Goal: Complete application form

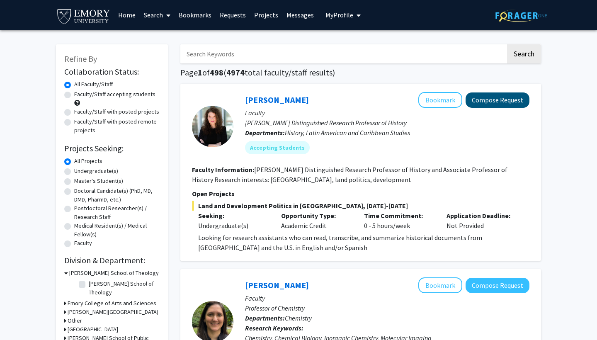
click at [508, 102] on button "Compose Request" at bounding box center [498, 99] width 64 height 15
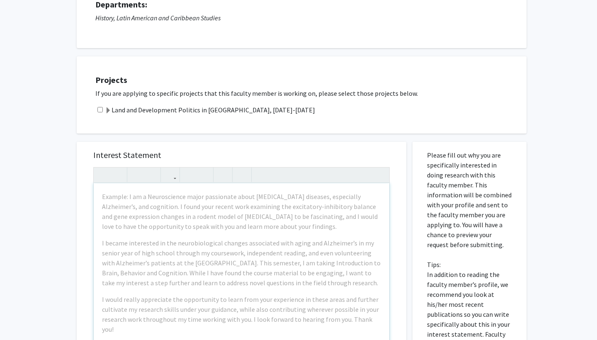
scroll to position [95, 0]
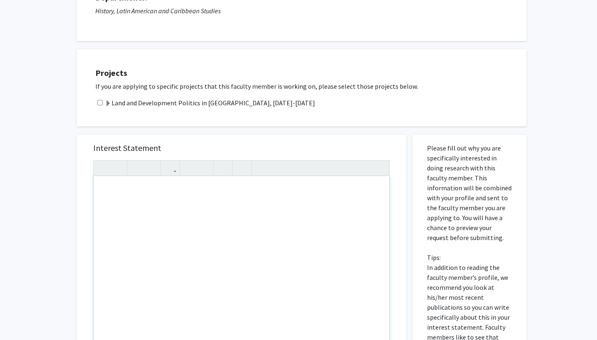
click at [186, 213] on div "Note to users with screen readers: Please press Alt+0 or Option+0 to deactivate…" at bounding box center [242, 271] width 296 height 190
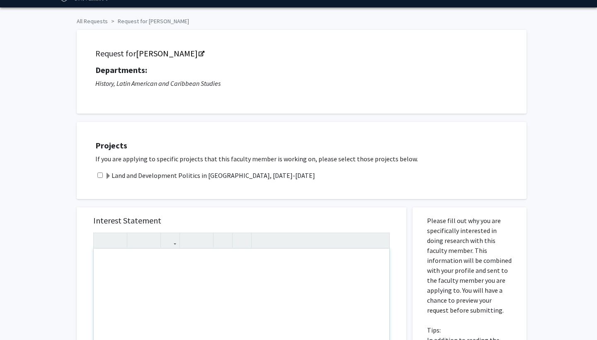
scroll to position [20, 0]
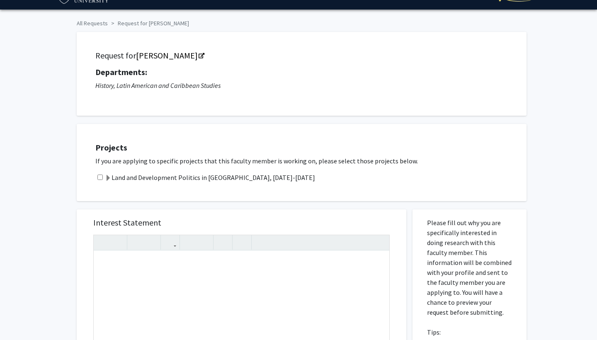
click at [102, 180] on input "checkbox" at bounding box center [99, 177] width 5 height 5
checkbox input "true"
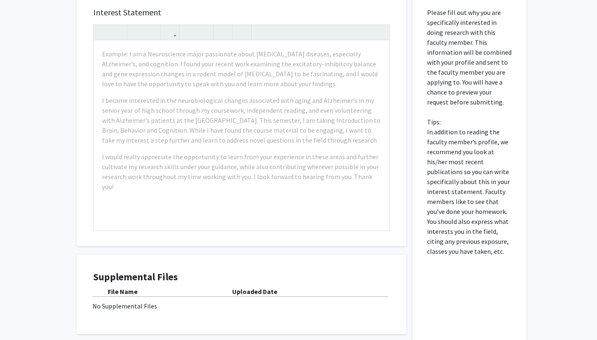
scroll to position [228, 0]
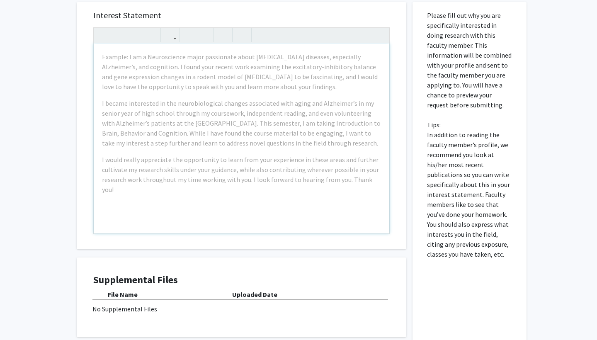
click at [215, 154] on div "Example: I am a Neuroscience major passionate about [MEDICAL_DATA] diseases, es…" at bounding box center [242, 139] width 296 height 190
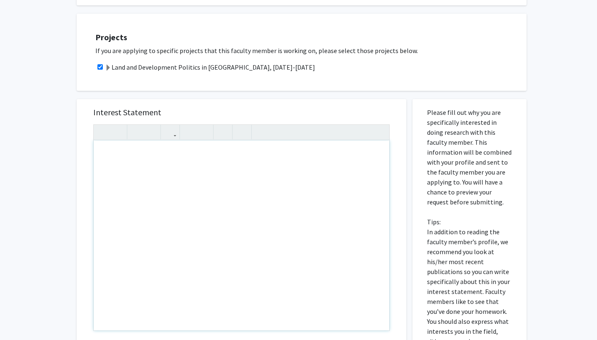
scroll to position [132, 0]
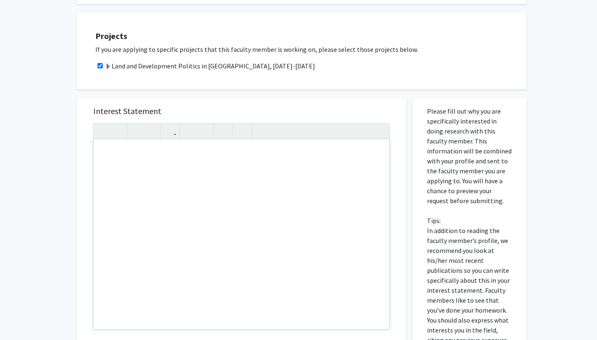
click at [215, 153] on div "Note to users with screen readers: Please press Alt+0 or Option+0 to deactivate…" at bounding box center [242, 234] width 296 height 190
click at [364, 41] on h5 "Projects" at bounding box center [306, 36] width 423 height 10
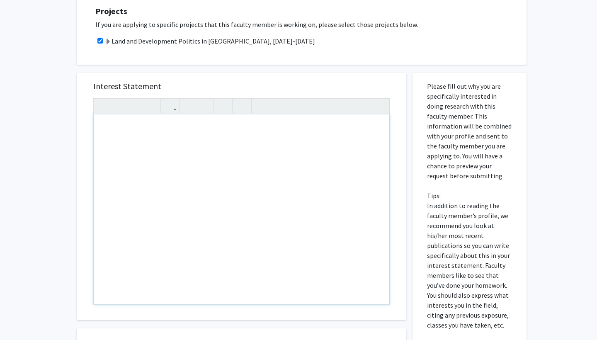
scroll to position [152, 0]
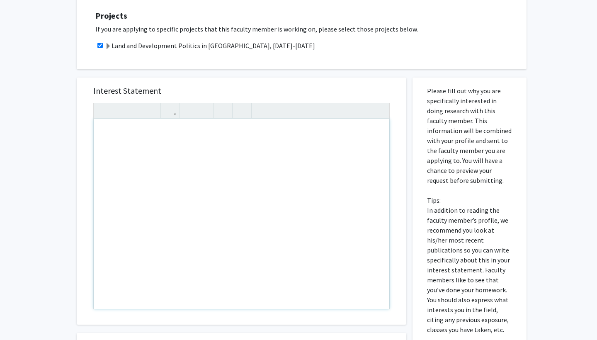
click at [175, 131] on div "Note to users with screen readers: Please press Alt+0 or Option+0 to deactivate…" at bounding box center [242, 214] width 296 height 190
type textarea "M"
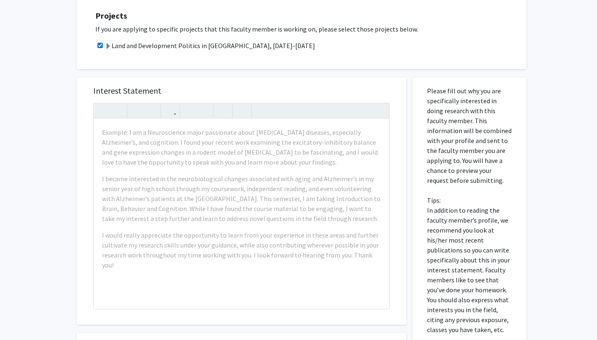
click at [313, 47] on div "Land and Development Politics in [GEOGRAPHIC_DATA], [DATE]-[DATE]" at bounding box center [306, 46] width 423 height 10
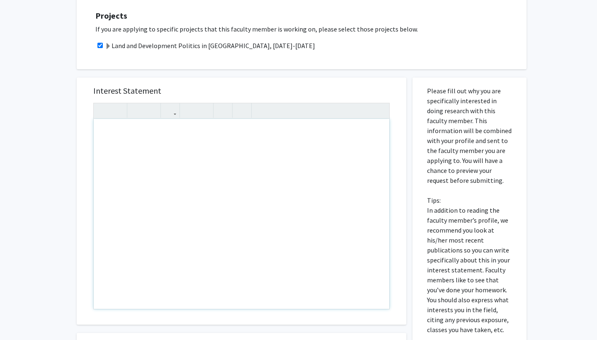
click at [176, 139] on div "Note to users with screen readers: Please press Alt+0 or Option+0 to deactivate…" at bounding box center [242, 214] width 296 height 190
type textarea "<p>My name is [PERSON_NAME], and I am a first-year student at [GEOGRAPHIC_DATA]…"
drag, startPoint x: 328, startPoint y: 131, endPoint x: 93, endPoint y: 128, distance: 235.2
click at [93, 128] on div "<p>My name is [PERSON_NAME], and I am a first-year student at [GEOGRAPHIC_DATA]…" at bounding box center [241, 206] width 296 height 207
click at [111, 165] on div "Note to users with screen readers: Please press Alt+0 or Option+0 to deactivate…" at bounding box center [242, 214] width 296 height 190
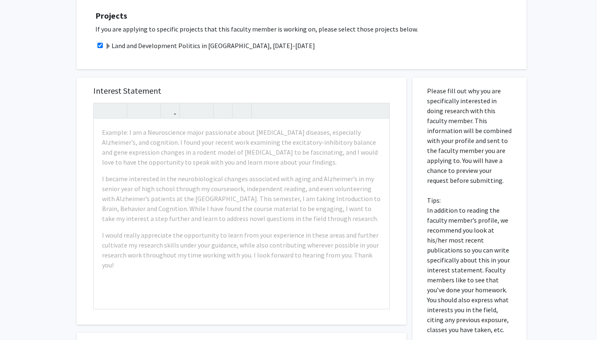
click at [230, 59] on div "Projects If you are applying to specific projects that this faculty member is w…" at bounding box center [307, 30] width 440 height 56
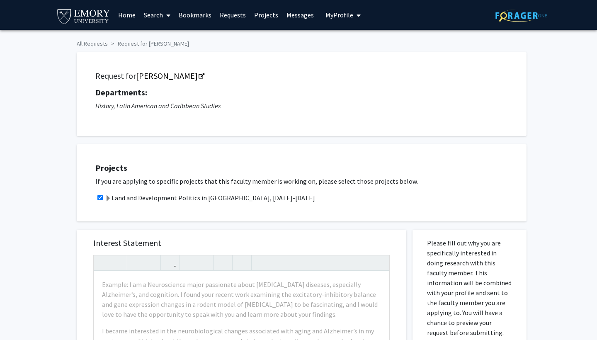
scroll to position [0, 0]
drag, startPoint x: 114, startPoint y: 198, endPoint x: 266, endPoint y: 197, distance: 152.2
click at [266, 197] on div "Land and Development Politics in [GEOGRAPHIC_DATA], [DATE]-[DATE]" at bounding box center [306, 198] width 423 height 10
copy label "Land and Development Politics in [GEOGRAPHIC_DATA], [DATE]-[DATE]"
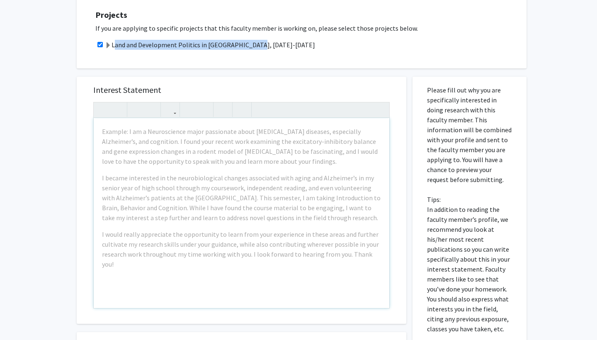
scroll to position [158, 0]
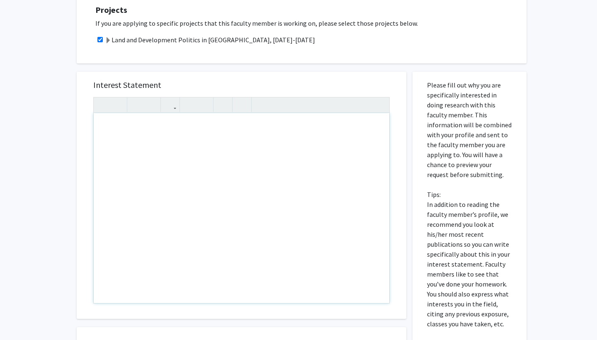
click at [170, 144] on div "Note to users with screen readers: Please press Alt+0 or Option+0 to deactivate…" at bounding box center [242, 208] width 296 height 190
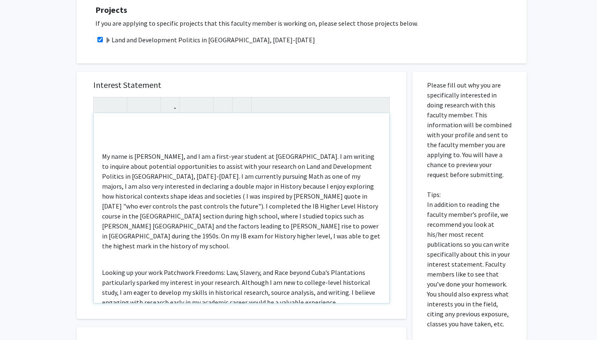
scroll to position [0, 0]
click at [100, 155] on div "My name is [PERSON_NAME], and I am a first-year student at [GEOGRAPHIC_DATA]. I…" at bounding box center [242, 208] width 296 height 190
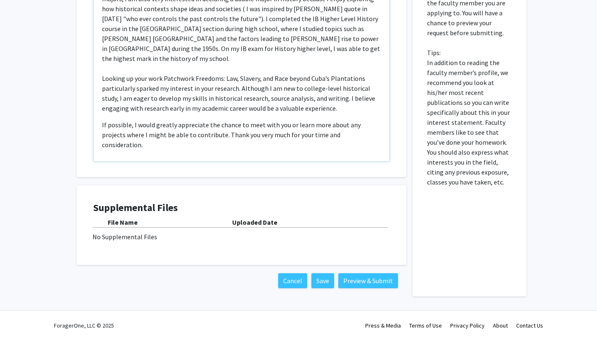
scroll to position [301, 0]
click at [359, 126] on p "If possible, I would greatly appreciate the chance to meet with you or learn mo…" at bounding box center [241, 135] width 279 height 30
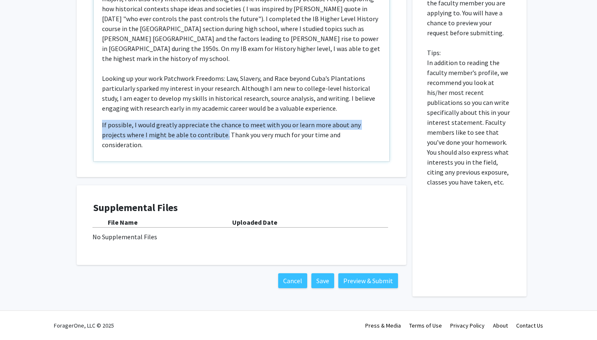
drag, startPoint x: 201, startPoint y: 126, endPoint x: 98, endPoint y: 110, distance: 104.5
click at [98, 110] on div "My name is [PERSON_NAME], and I am a first-year student at [GEOGRAPHIC_DATA]. I…" at bounding box center [242, 66] width 296 height 190
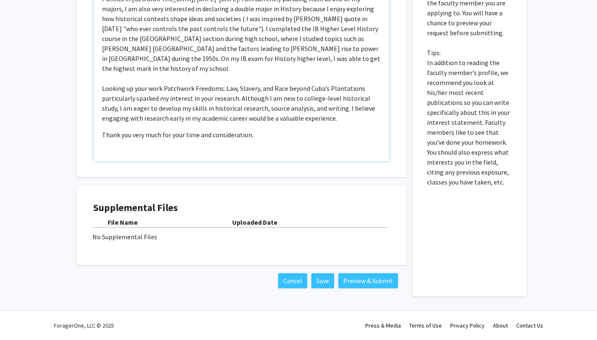
scroll to position [0, 0]
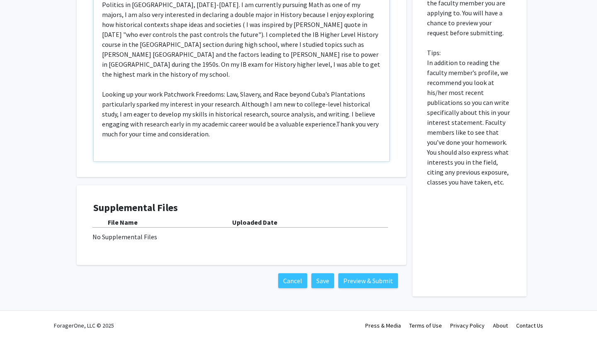
type textarea "<lore ipsum="dolo-sita: 6con;">Ad elit se Doei TeMpo Incid, utl E do m aliqu-en…"
click at [364, 279] on button "Preview & Submit" at bounding box center [368, 280] width 60 height 15
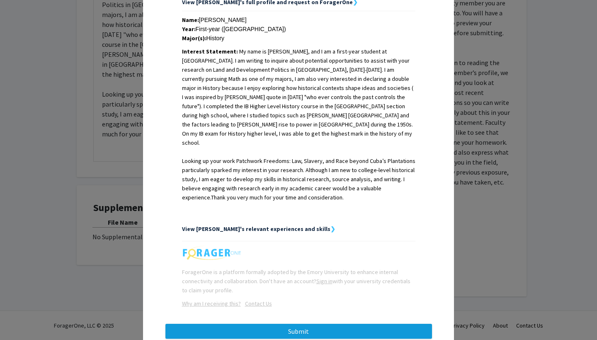
scroll to position [180, 0]
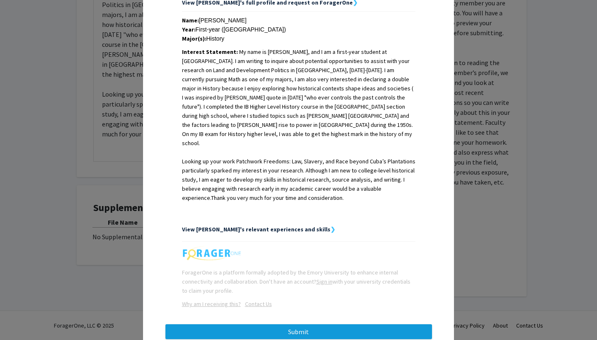
click at [327, 324] on button "Submit" at bounding box center [298, 331] width 267 height 15
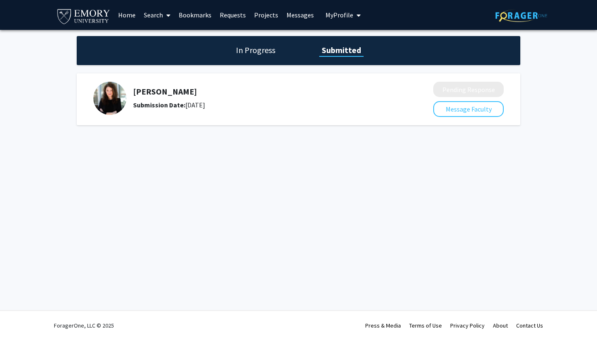
click at [165, 93] on h5 "[PERSON_NAME]" at bounding box center [261, 92] width 256 height 10
click at [125, 100] on img at bounding box center [109, 98] width 33 height 33
click at [105, 95] on img at bounding box center [109, 98] width 33 height 33
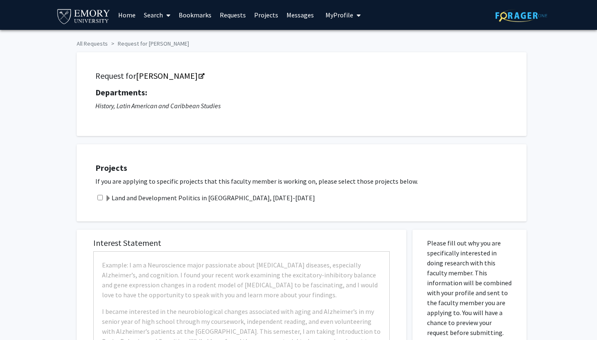
checkbox input "true"
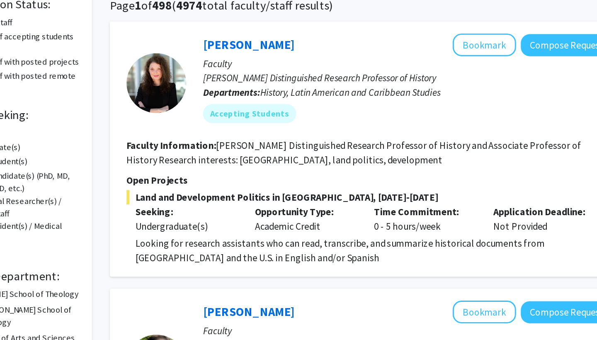
drag, startPoint x: 195, startPoint y: 156, endPoint x: 224, endPoint y: 157, distance: 28.2
click at [275, 211] on div "Opportunity Type: Academic Credit" at bounding box center [316, 221] width 83 height 20
drag, startPoint x: 221, startPoint y: 156, endPoint x: 163, endPoint y: 154, distance: 57.3
click at [186, 211] on div "Seeking: Undergraduate(s) Opportunity Type: Academic Credit Time Commitment: 0 …" at bounding box center [355, 221] width 338 height 20
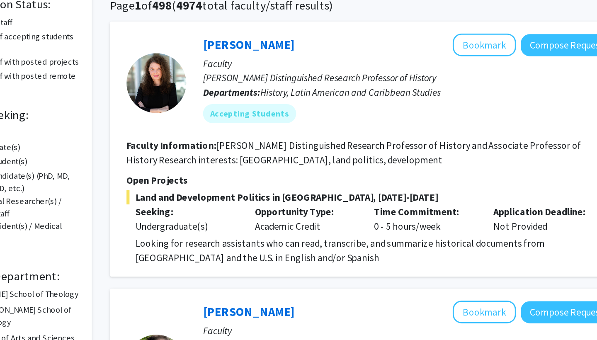
click at [275, 211] on div "Opportunity Type: Academic Credit" at bounding box center [316, 221] width 83 height 20
drag, startPoint x: 177, startPoint y: 157, endPoint x: 216, endPoint y: 159, distance: 39.4
click at [275, 211] on div "Opportunity Type: Academic Credit" at bounding box center [316, 221] width 83 height 20
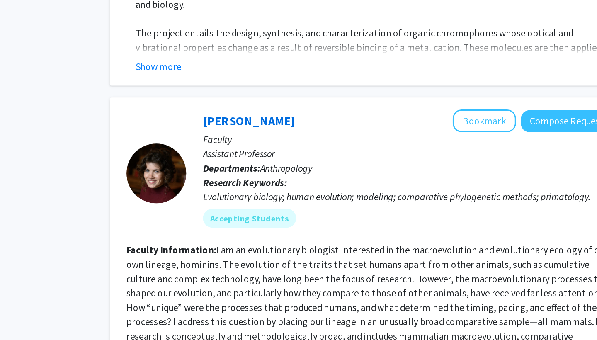
scroll to position [400, 0]
